Goal: Task Accomplishment & Management: Manage account settings

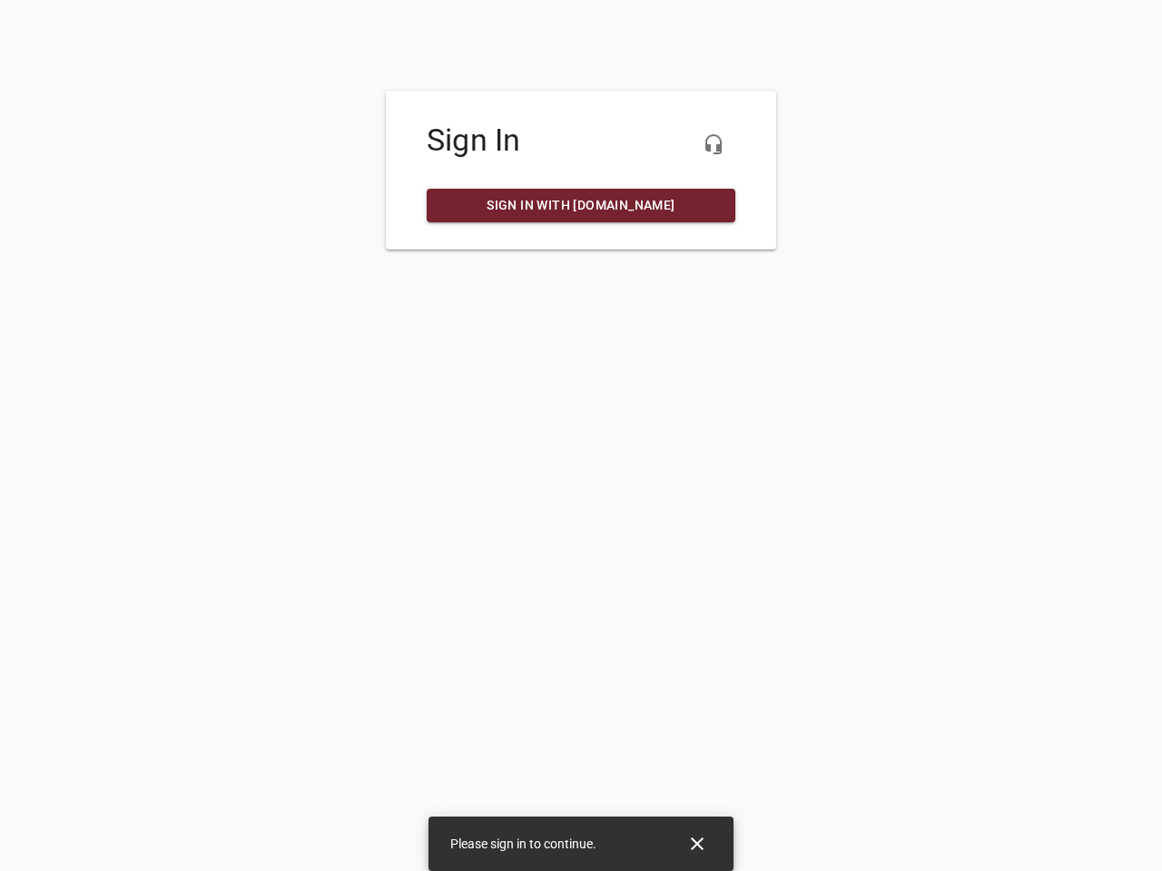
click at [714, 144] on icon "button" at bounding box center [714, 144] width 22 height 22
click at [697, 844] on icon "Close" at bounding box center [697, 844] width 13 height 13
